Goal: Information Seeking & Learning: Find specific fact

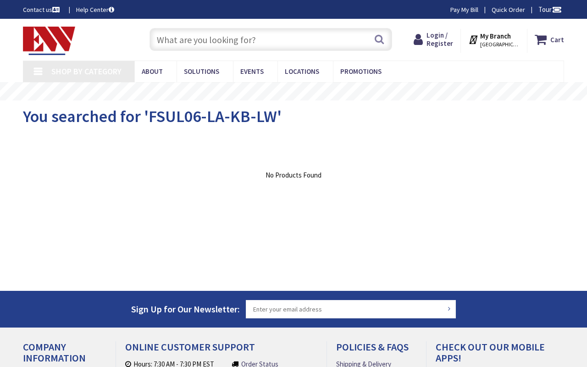
type input "Basalt Wy, [GEOGRAPHIC_DATA], [GEOGRAPHIC_DATA]"
